Goal: Navigation & Orientation: Understand site structure

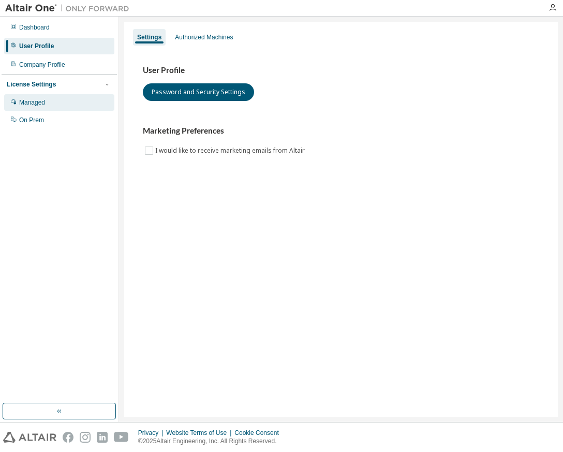
click at [33, 103] on div "Managed" at bounding box center [32, 102] width 26 height 8
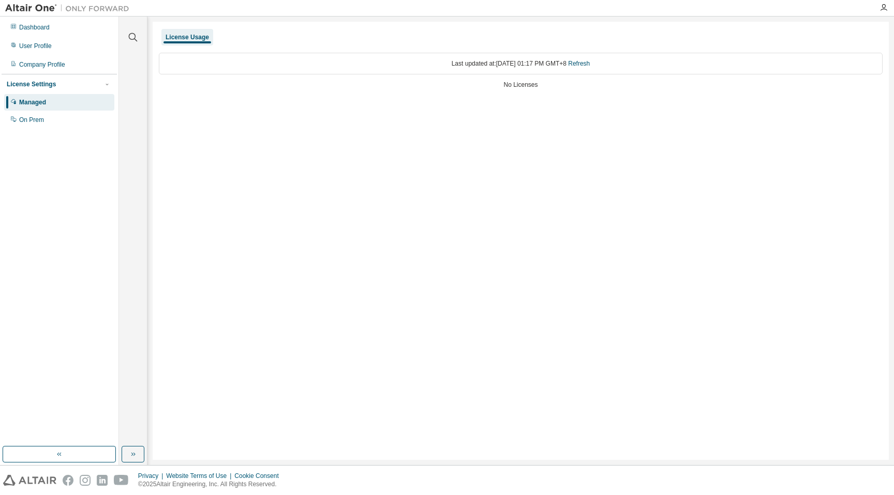
click at [417, 196] on div "License Usage Last updated at: Fri 2025-08-29 01:17 PM GMT+8 Refresh No Licenses" at bounding box center [521, 241] width 736 height 439
click at [562, 134] on div "License Usage Last updated at: Fri 2025-08-29 01:17 PM GMT+8 Refresh No Licenses" at bounding box center [521, 241] width 736 height 439
click at [40, 122] on div "On Prem" at bounding box center [31, 120] width 25 height 8
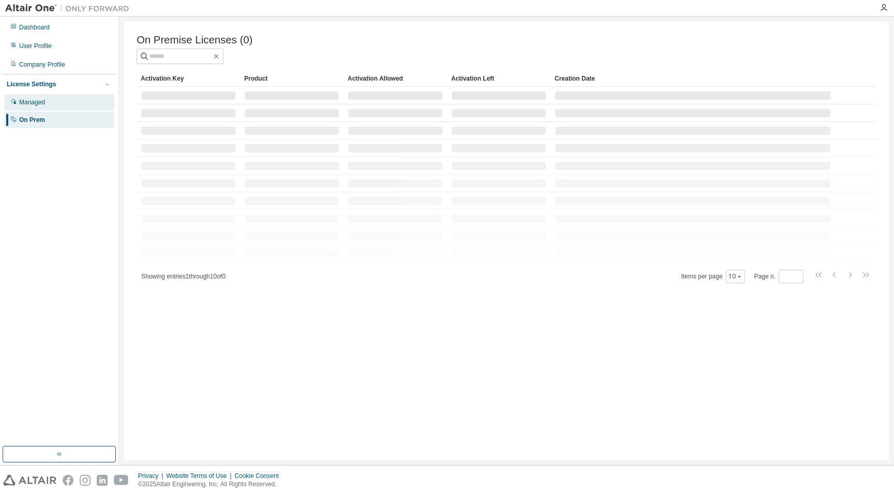
click at [44, 96] on div "Managed" at bounding box center [59, 102] width 110 height 17
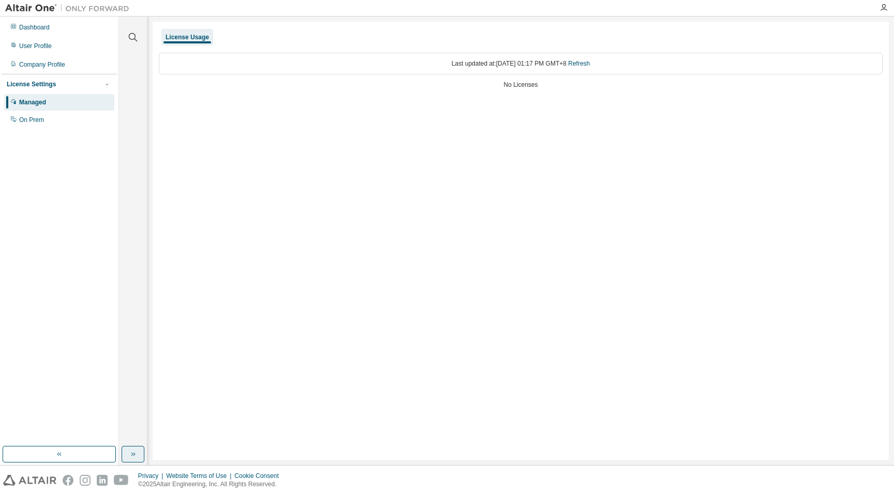
click at [127, 451] on button "button" at bounding box center [133, 454] width 23 height 17
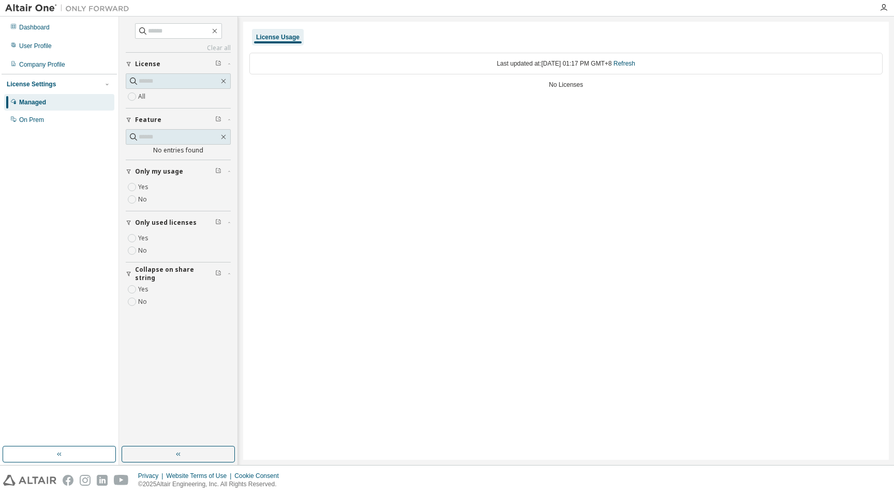
click at [337, 152] on div "License Usage Last updated at: Fri 2025-08-29 01:17 PM GMT+8 Refresh No Licenses" at bounding box center [565, 241] width 645 height 439
click at [45, 44] on div "User Profile" at bounding box center [35, 46] width 33 height 8
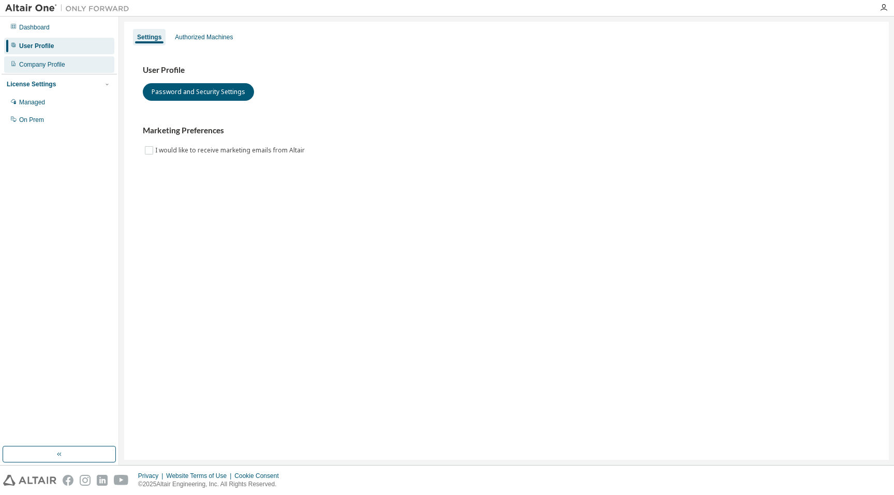
click at [57, 67] on div "Company Profile" at bounding box center [42, 65] width 46 height 8
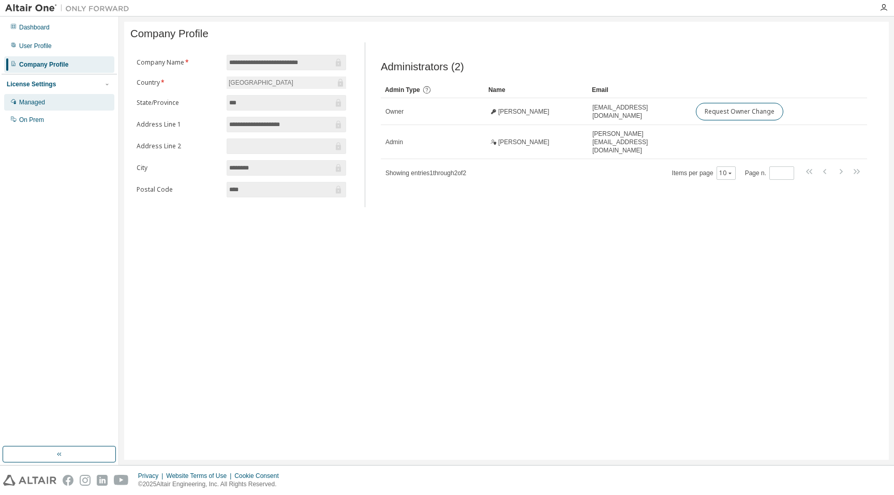
click at [45, 101] on div "Managed" at bounding box center [32, 102] width 26 height 8
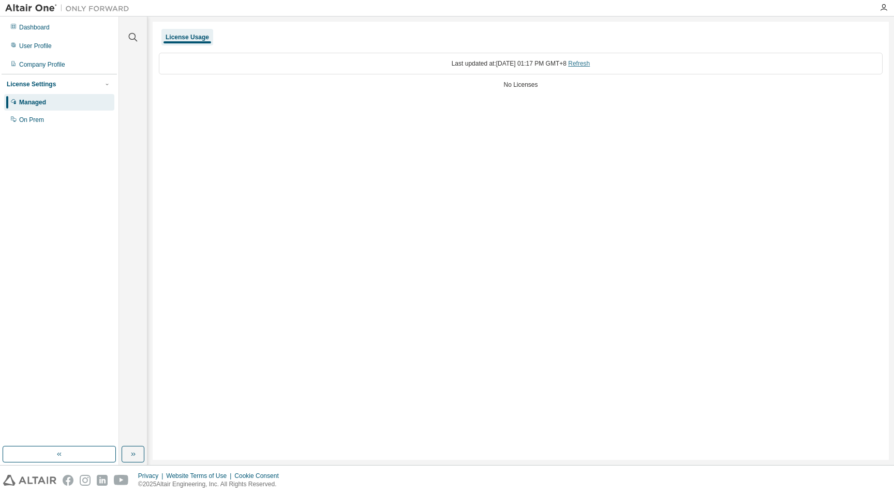
click at [562, 65] on link "Refresh" at bounding box center [579, 63] width 22 height 7
click at [407, 168] on div "License Usage Last updated at: Fri 2025-08-29 01:17 PM GMT+8 Refresh No Licenses" at bounding box center [521, 241] width 736 height 439
click at [50, 29] on div "Dashboard" at bounding box center [34, 27] width 31 height 8
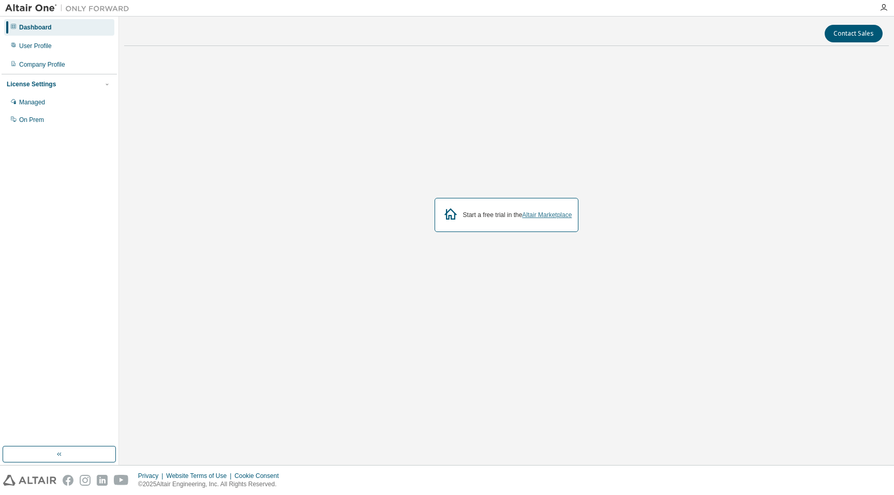
click at [561, 218] on link "Altair Marketplace" at bounding box center [547, 215] width 50 height 7
